Goal: Information Seeking & Learning: Understand process/instructions

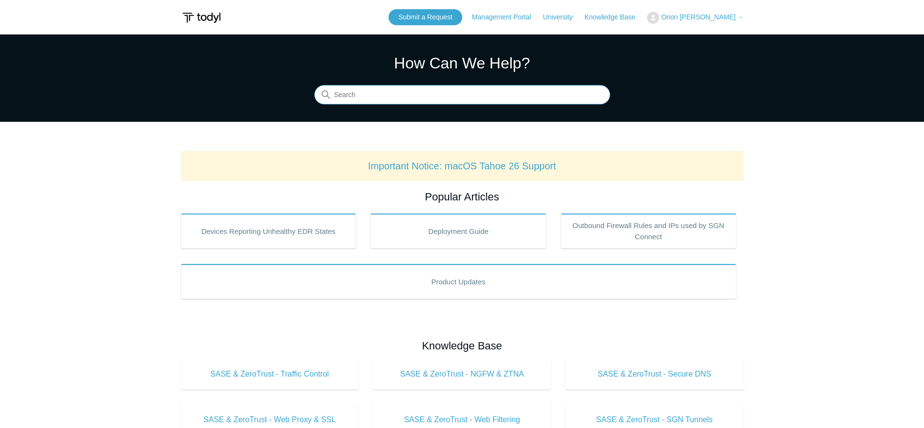
click at [378, 95] on input "Search" at bounding box center [462, 94] width 296 height 19
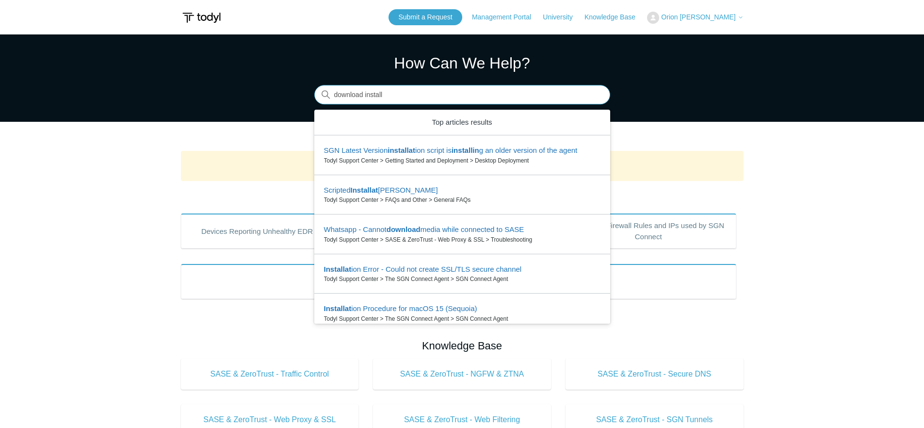
type input "download install"
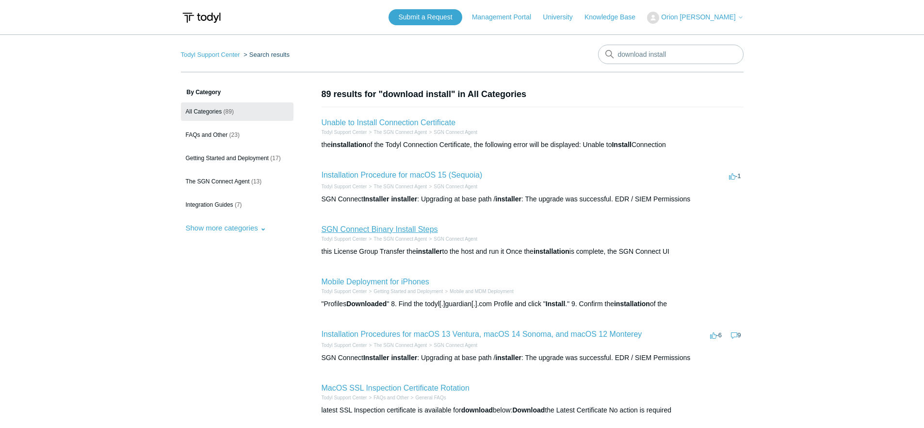
click at [411, 233] on link "SGN Connect Binary Install Steps" at bounding box center [380, 229] width 116 height 8
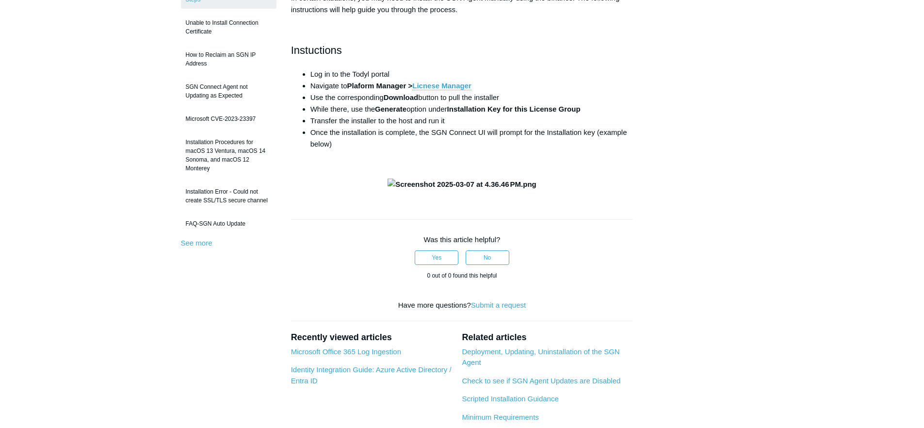
scroll to position [202, 0]
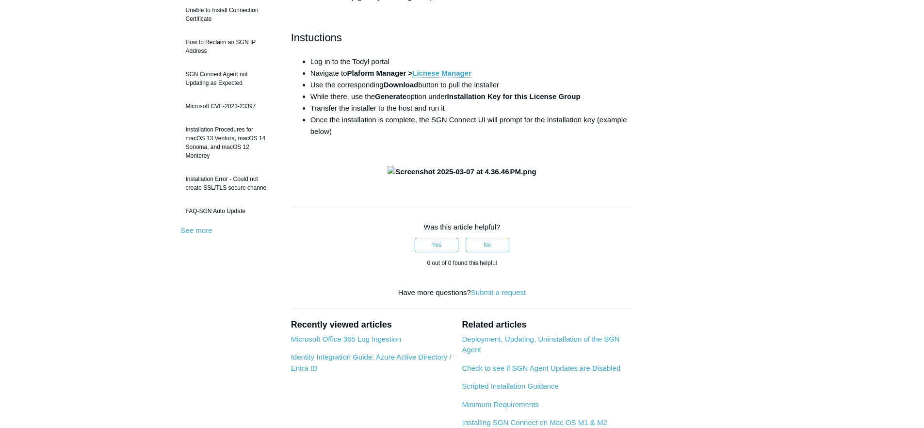
click at [586, 33] on h2 "Instuctions" at bounding box center [462, 37] width 342 height 17
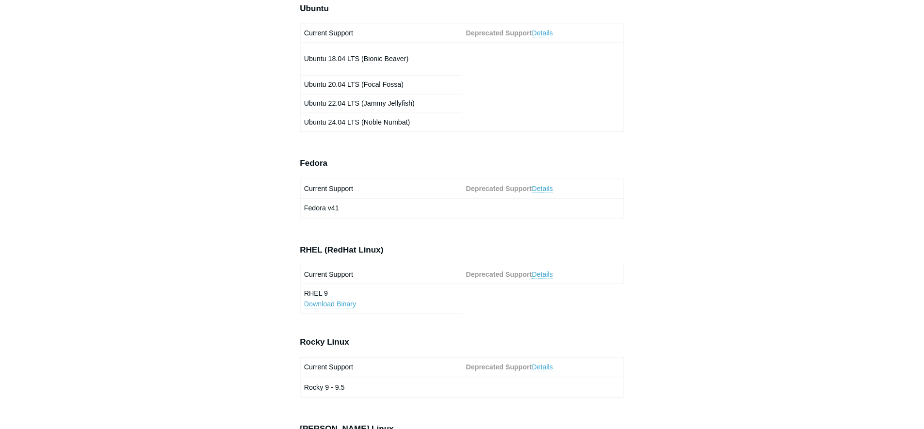
scroll to position [601, 0]
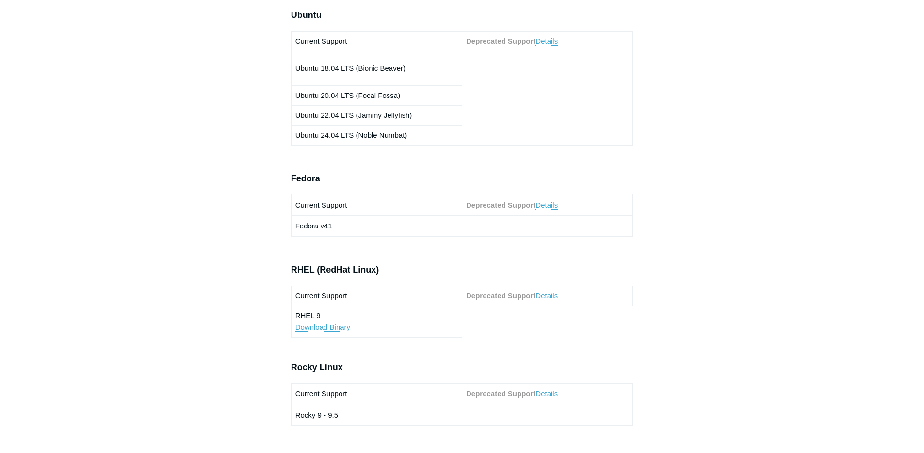
click at [364, 111] on td "Ubuntu 22.04 LTS (Jammy Jellyfish)" at bounding box center [376, 115] width 171 height 20
click at [360, 118] on td "Ubuntu 22.04 LTS (Jammy Jellyfish)" at bounding box center [376, 115] width 171 height 20
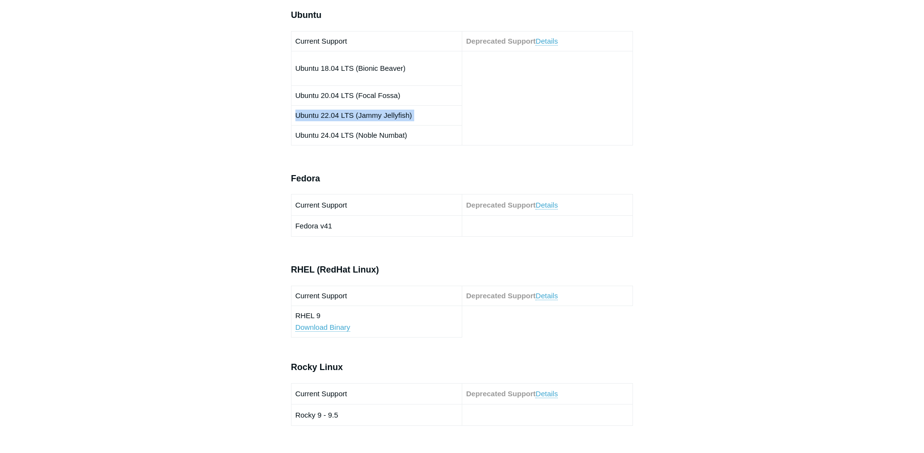
click at [360, 119] on td "Ubuntu 22.04 LTS (Jammy Jellyfish)" at bounding box center [376, 115] width 171 height 20
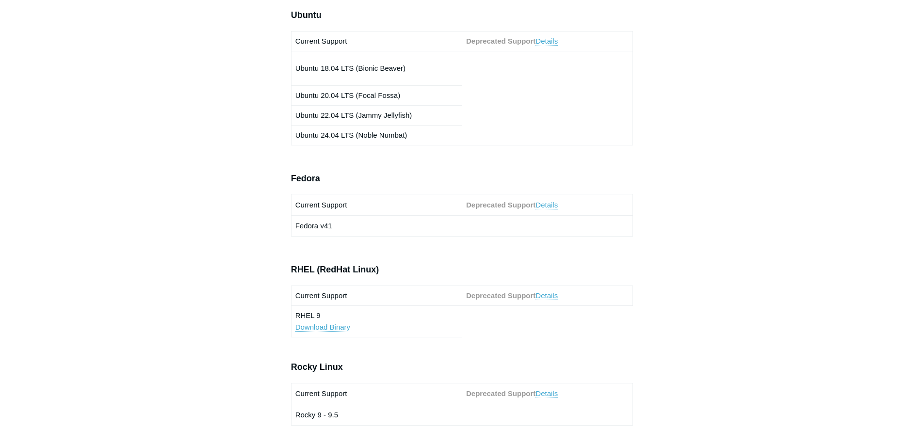
click at [550, 46] on link "Details" at bounding box center [546, 41] width 22 height 9
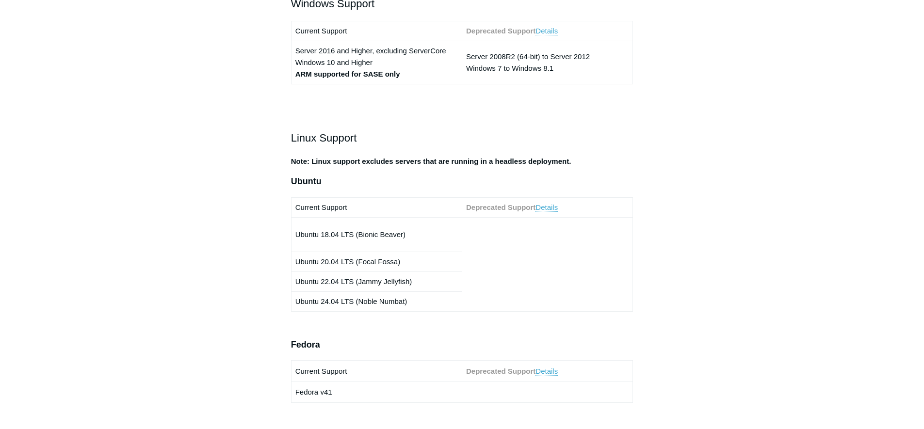
scroll to position [429, 0]
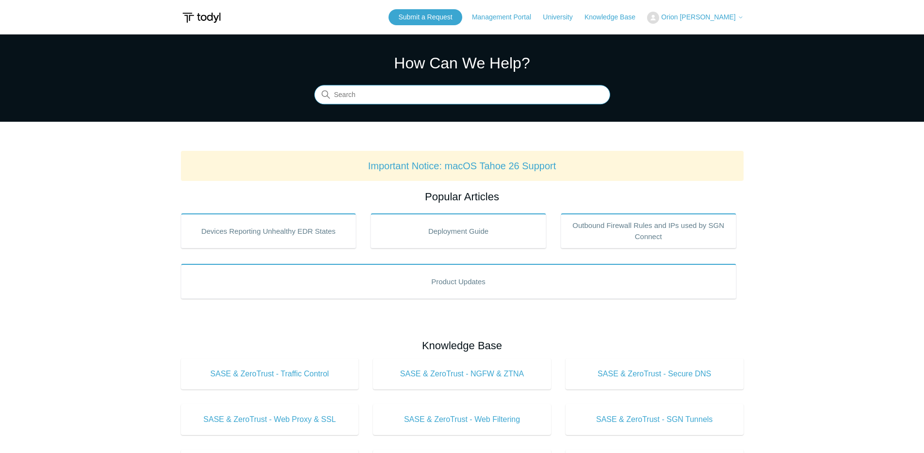
click at [435, 88] on input "Search" at bounding box center [462, 94] width 296 height 19
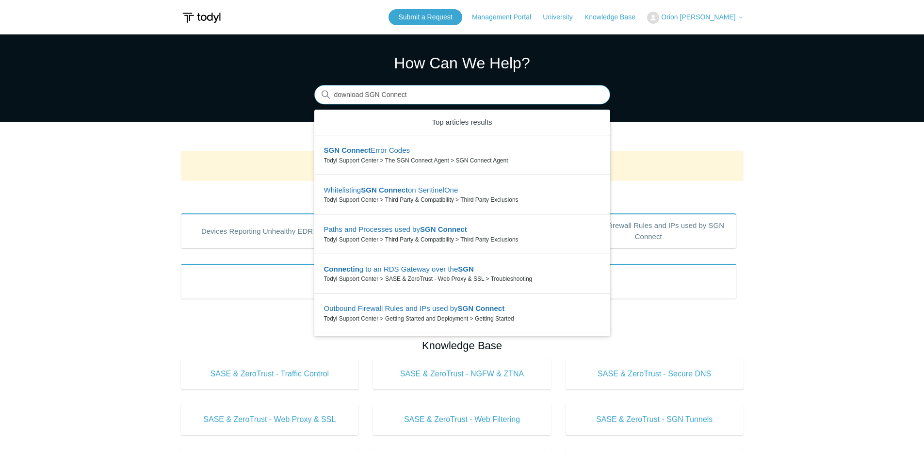
type input "download SGN Connect"
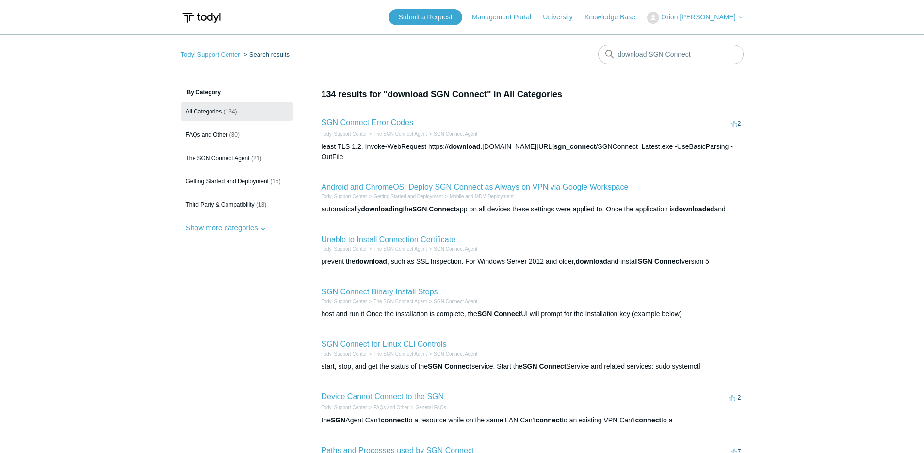
click at [413, 235] on link "Unable to Install Connection Certificate" at bounding box center [389, 239] width 134 height 8
click at [637, 56] on input "download SGN Connect" at bounding box center [671, 54] width 146 height 19
click at [702, 55] on input "download SGN Connect" at bounding box center [671, 54] width 146 height 19
click at [668, 54] on input "download SGN Connect" at bounding box center [671, 54] width 146 height 19
type input "download SGN Connect MacOS"
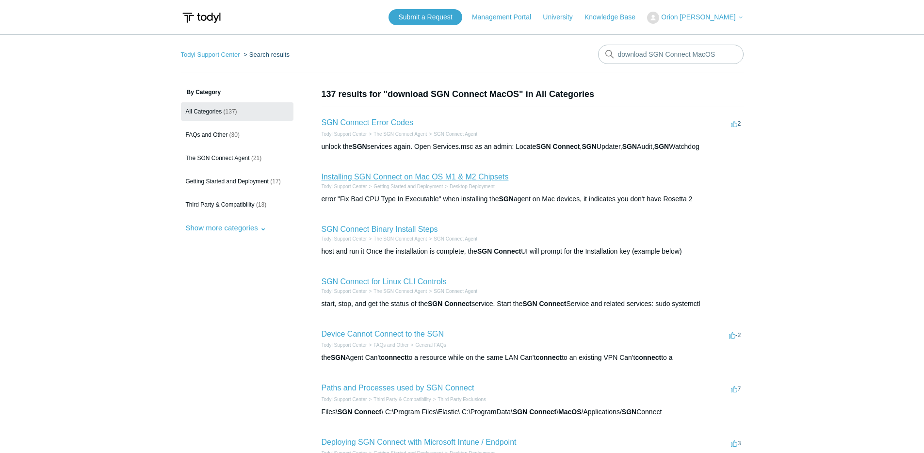
click at [421, 180] on link "Installing SGN Connect on Mac OS M1 & M2 Chipsets" at bounding box center [415, 177] width 187 height 8
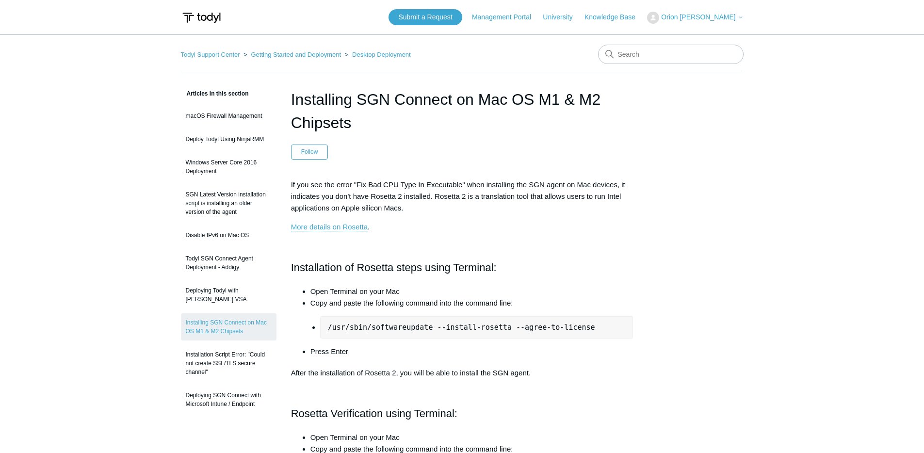
drag, startPoint x: 604, startPoint y: 256, endPoint x: 640, endPoint y: 261, distance: 36.2
click at [604, 256] on div "If you see the error "Fix Bad CPU Type In Executable" when installing the SGN a…" at bounding box center [462, 357] width 342 height 357
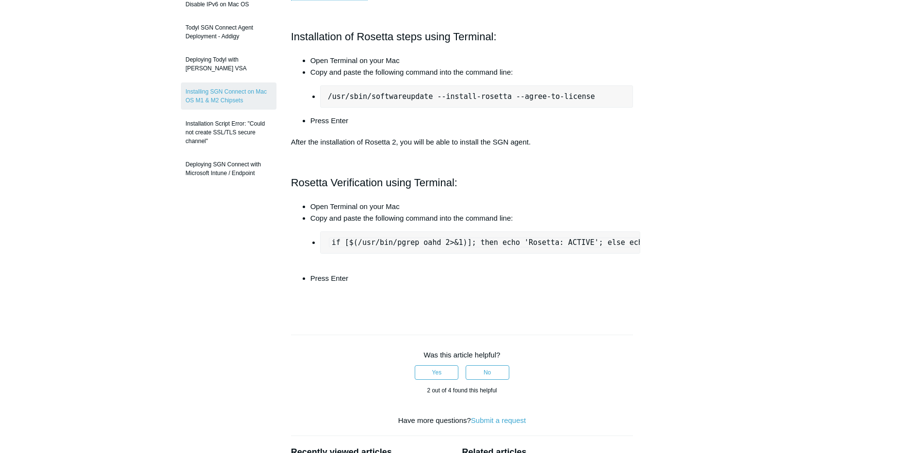
scroll to position [237, 0]
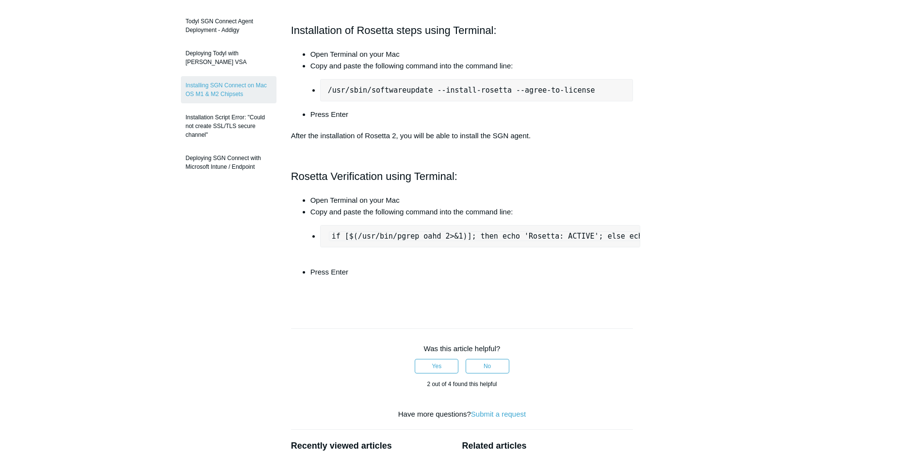
click at [455, 87] on pre "/usr/sbin/softwareupdate --install-rosetta --agree-to-license" at bounding box center [476, 90] width 313 height 22
copy ul "/usr/sbin/softwareupdate --install-rosetta --agree-to-license"
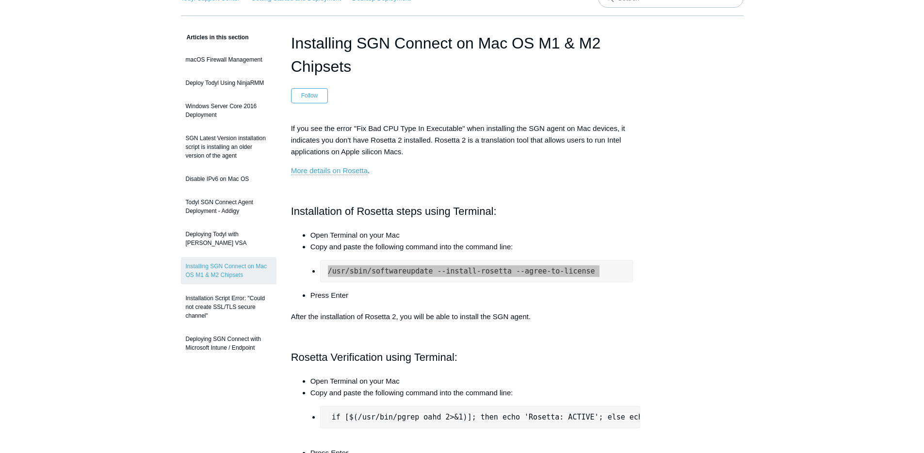
scroll to position [217, 0]
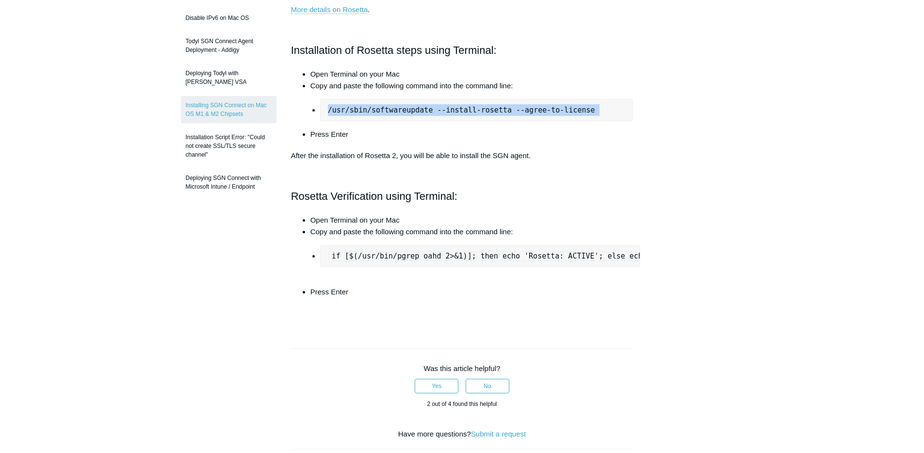
click at [412, 253] on code "if [$(/usr/bin/pgrep oahd 2>&1)]; then echo 'Rosetta: ACTIVE'; else echo 'Roset…" at bounding box center [546, 256] width 435 height 10
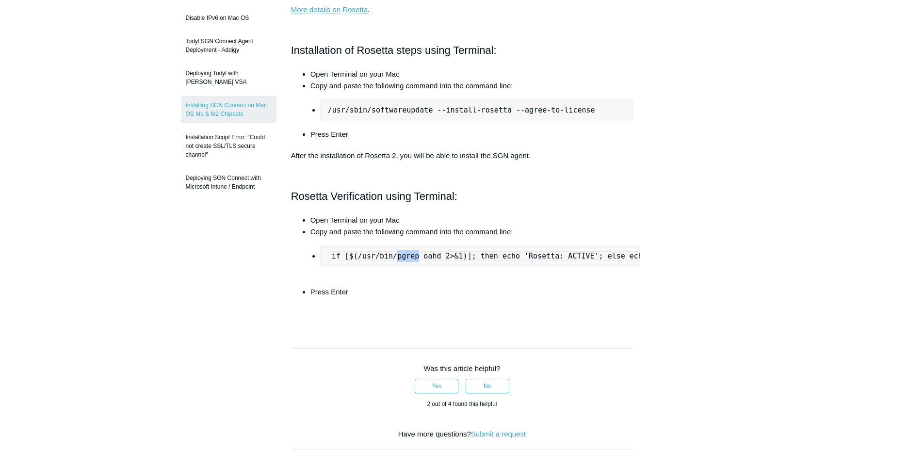
click at [412, 253] on code "if [$(/usr/bin/pgrep oahd 2>&1)]; then echo 'Rosetta: ACTIVE'; else echo 'Roset…" at bounding box center [546, 256] width 435 height 10
click at [695, 233] on div "Articles in this section macOS Firewall Management Deploy Todyl Using NinjaRMM …" at bounding box center [462, 271] width 563 height 801
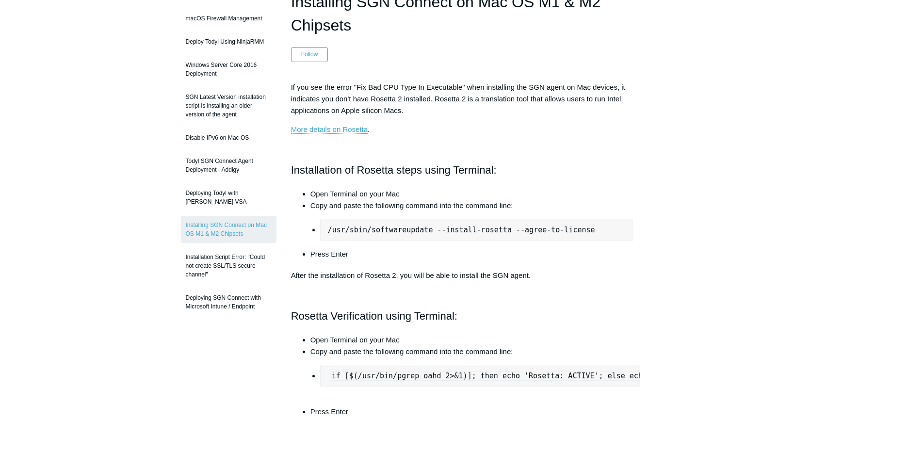
scroll to position [0, 0]
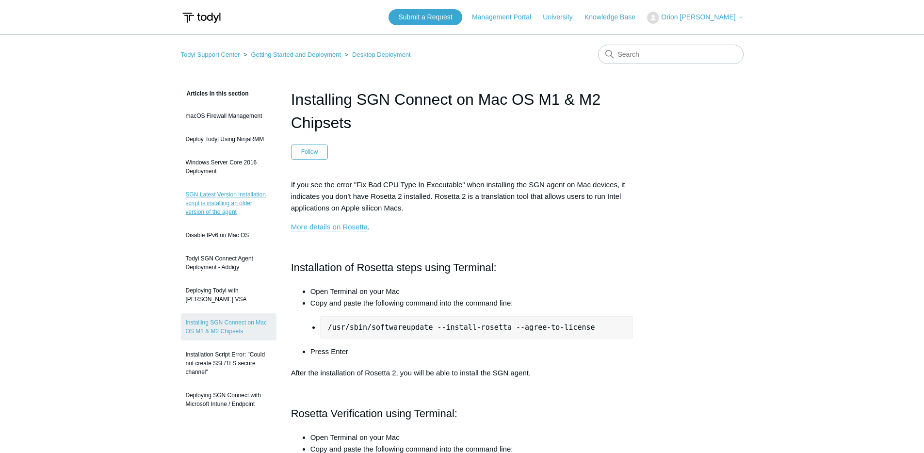
click at [209, 214] on link "SGN Latest Version installation script is installing an older version of the ag…" at bounding box center [229, 203] width 96 height 36
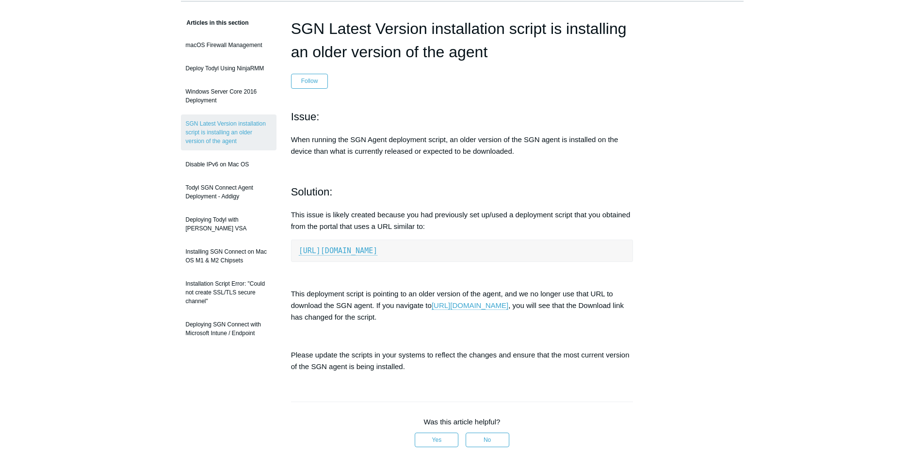
scroll to position [171, 0]
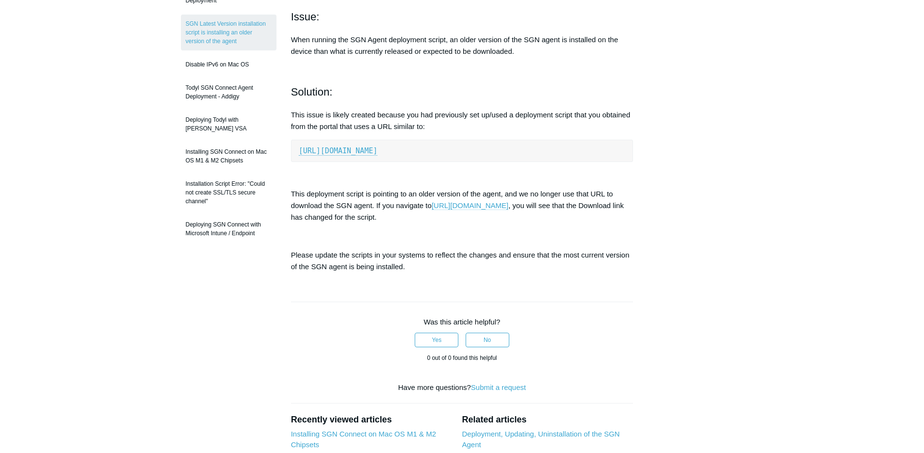
click at [501, 205] on link "[URL][DOMAIN_NAME]" at bounding box center [470, 205] width 77 height 9
